Goal: Task Accomplishment & Management: Manage account settings

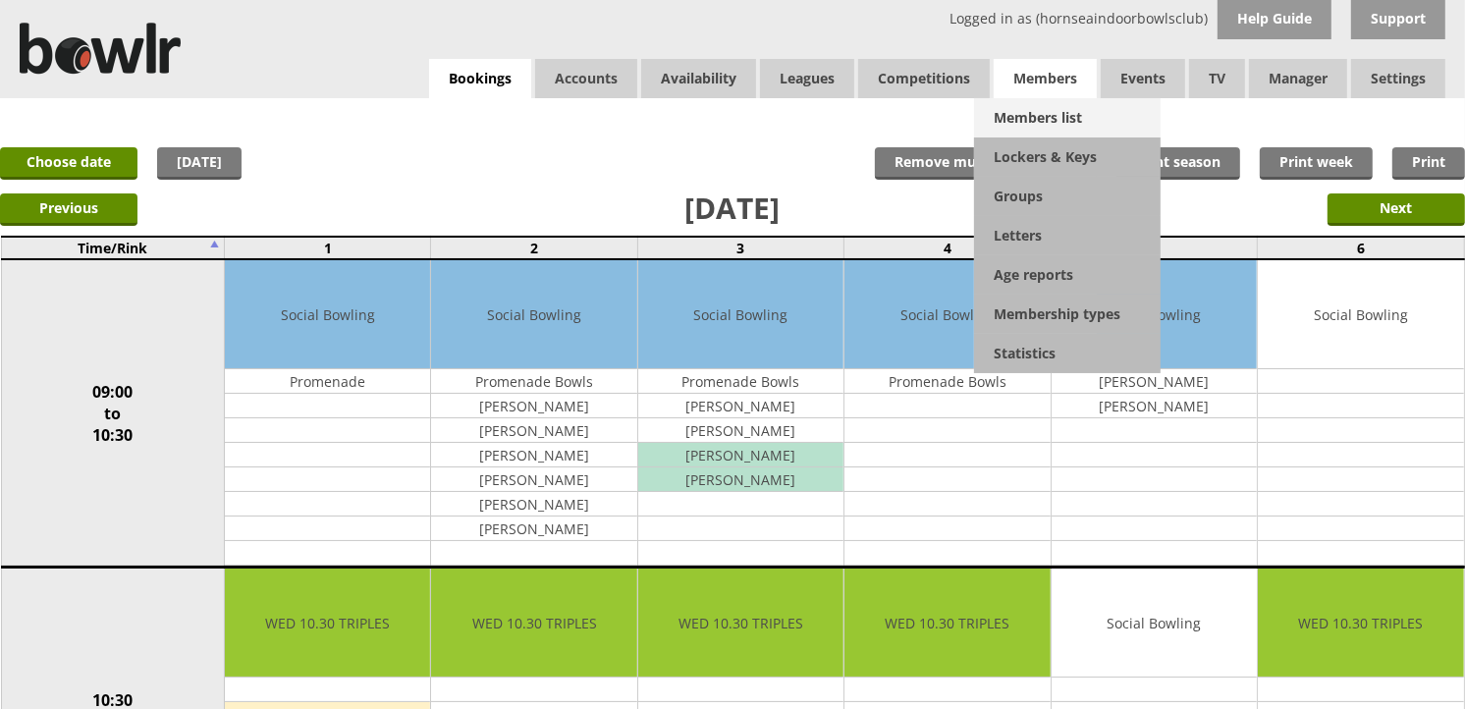
click at [1027, 110] on link "Members list" at bounding box center [1067, 117] width 187 height 39
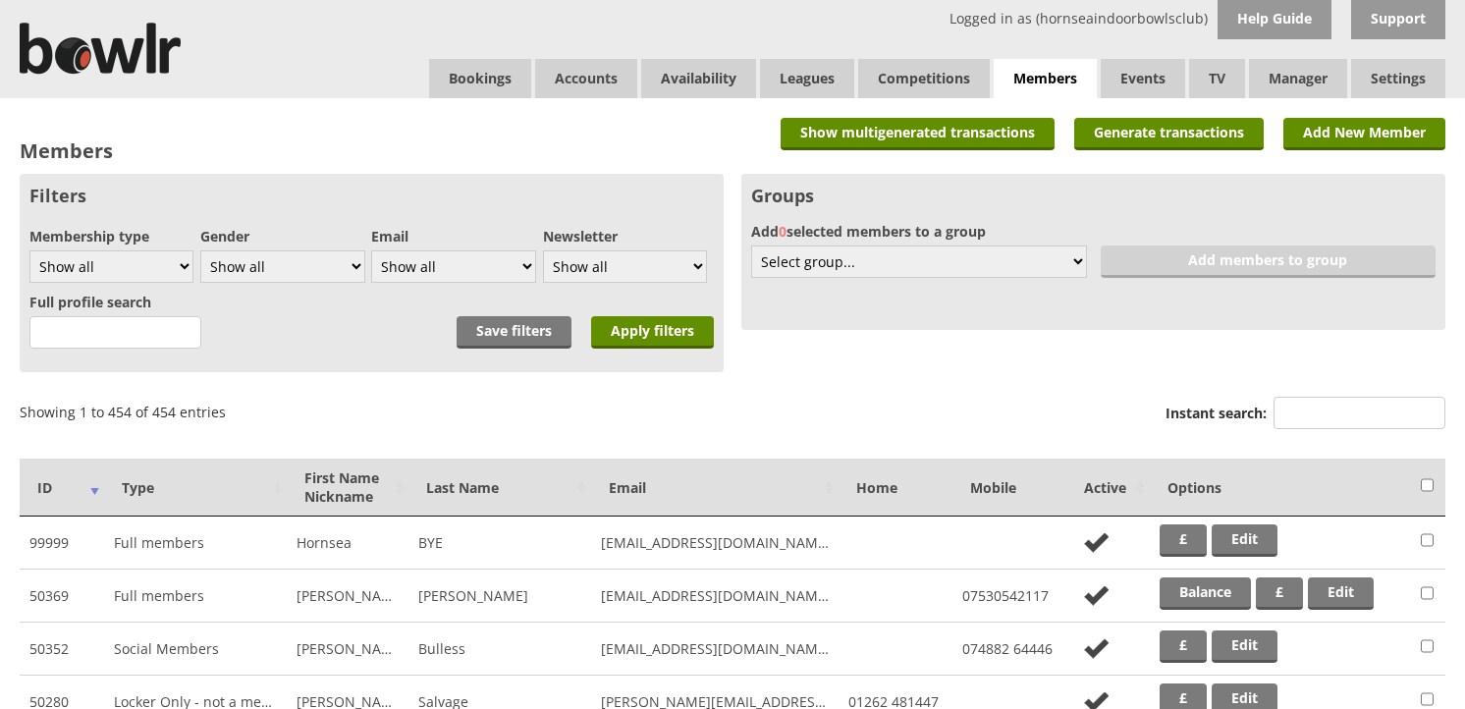
click at [1294, 398] on input "Instant search:" at bounding box center [1360, 413] width 172 height 32
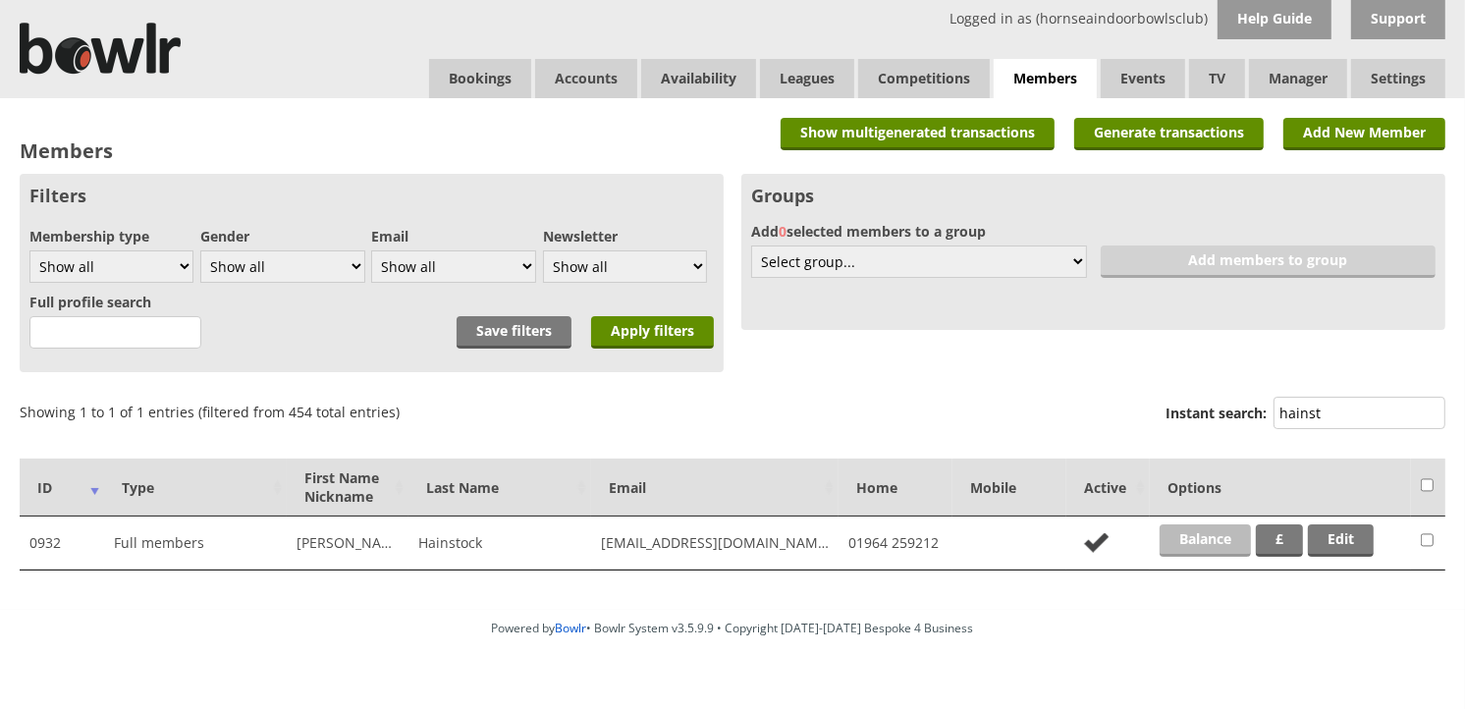
type input "hainst"
click at [1190, 541] on link "Balance" at bounding box center [1205, 540] width 91 height 32
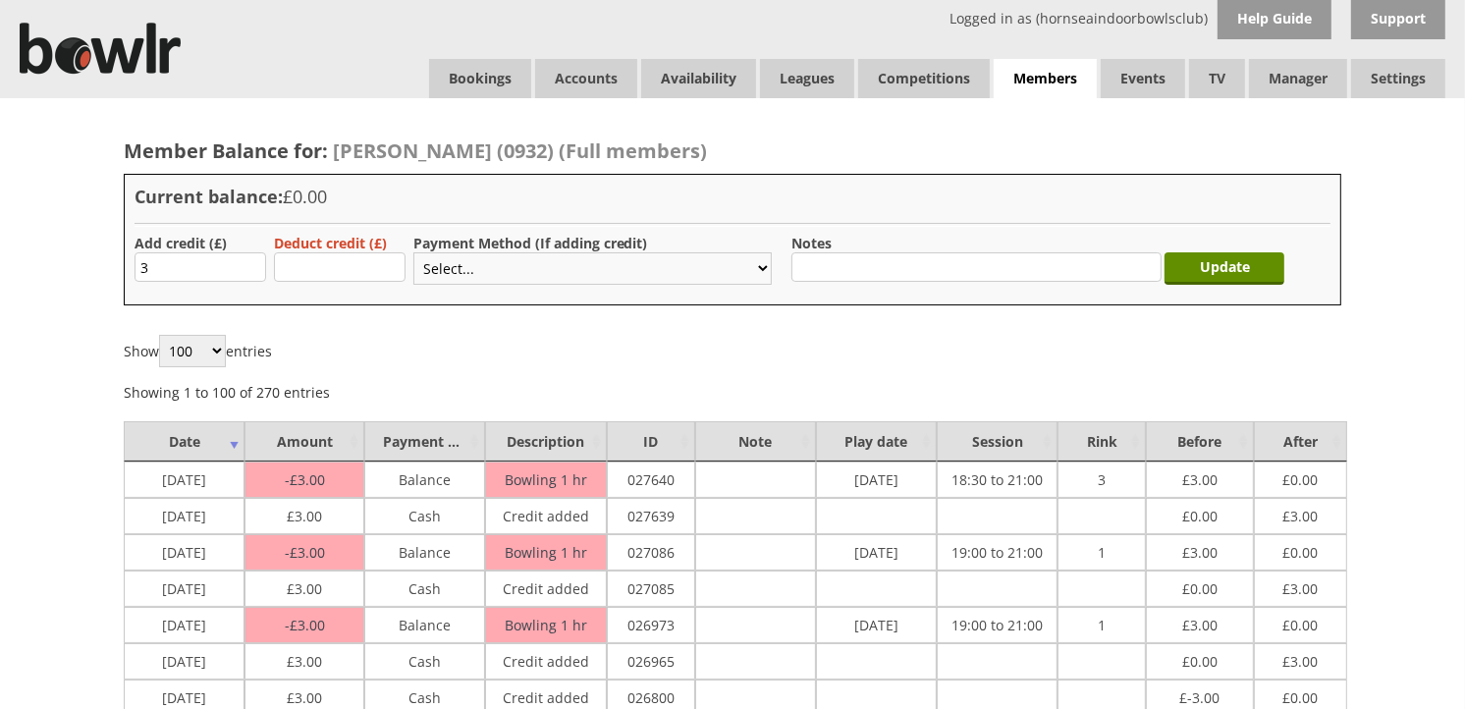
select select "1"
click at [413, 252] on select "Select... Cash Card Cheque Bank Transfer Other Member Card Gift Voucher Balance" at bounding box center [592, 268] width 358 height 32
click at [1260, 280] on input "Update" at bounding box center [1225, 268] width 120 height 32
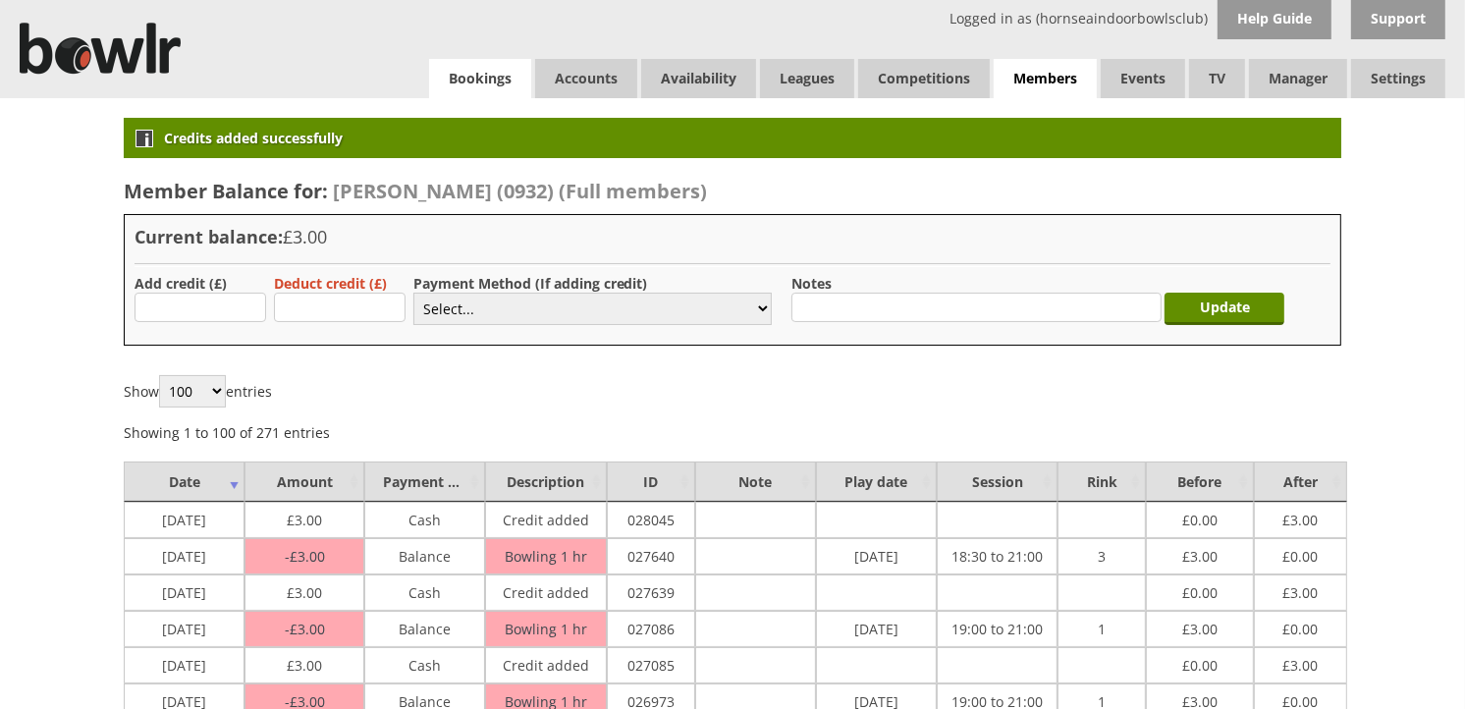
click at [515, 71] on link "Bookings" at bounding box center [480, 78] width 102 height 39
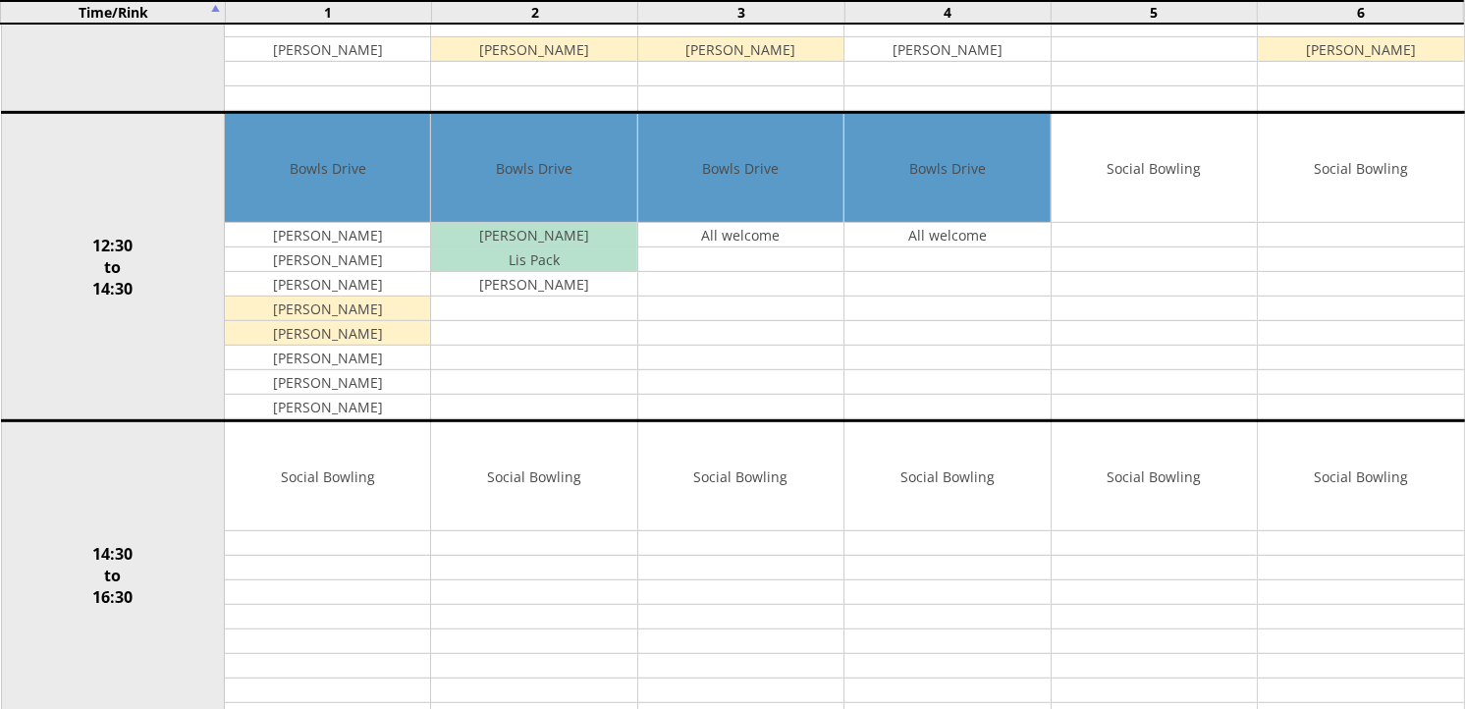
scroll to position [1636, 0]
